Goal: Information Seeking & Learning: Learn about a topic

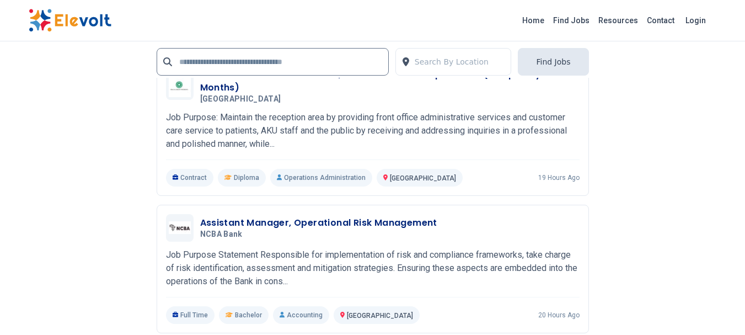
scroll to position [2555, 0]
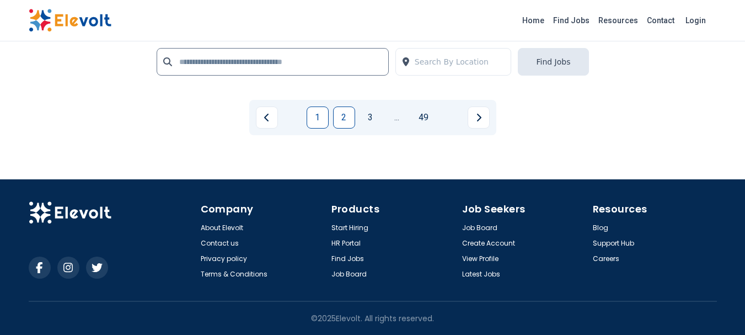
click at [334, 124] on link "2" at bounding box center [344, 117] width 22 height 22
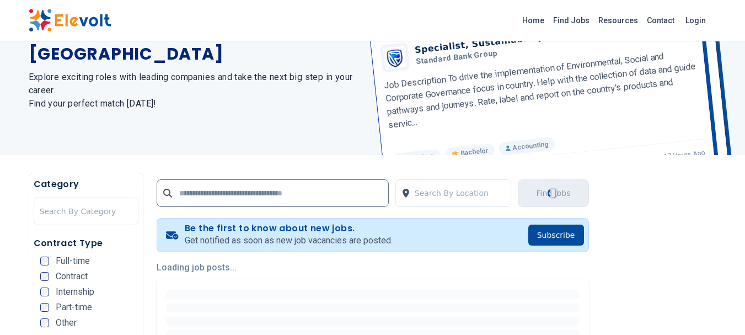
scroll to position [276, 0]
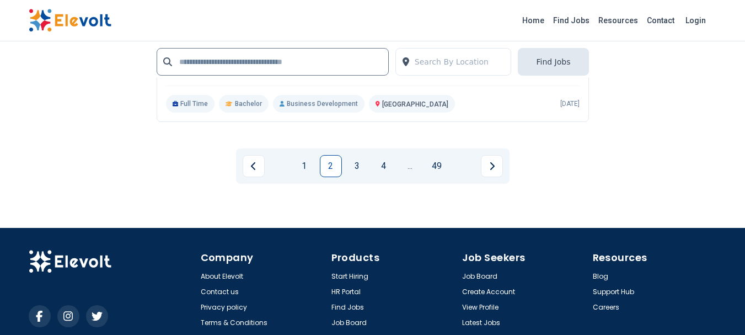
scroll to position [2680, 0]
